Goal: Task Accomplishment & Management: Manage account settings

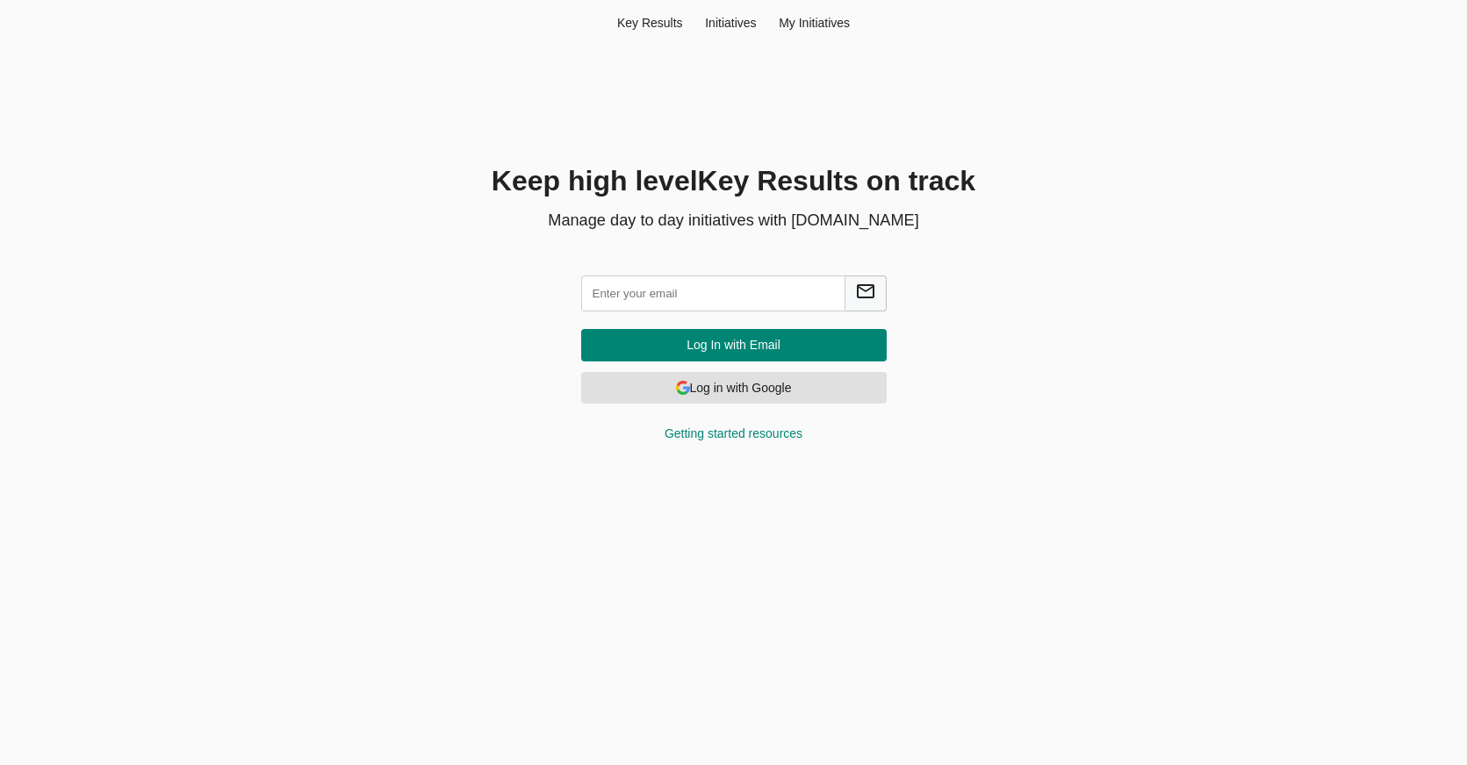
click at [694, 294] on input "text" at bounding box center [713, 294] width 264 height 36
type input "[PERSON_NAME][EMAIL_ADDRESS][DOMAIN_NAME]"
click at [686, 344] on span "Log In with Email" at bounding box center [733, 345] width 277 height 22
